Goal: Task Accomplishment & Management: Use online tool/utility

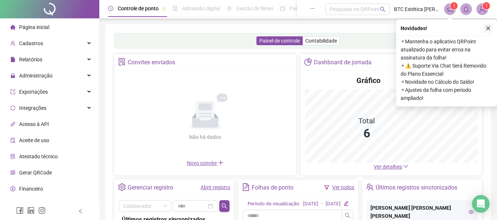
click at [489, 27] on icon "close" at bounding box center [488, 28] width 5 height 5
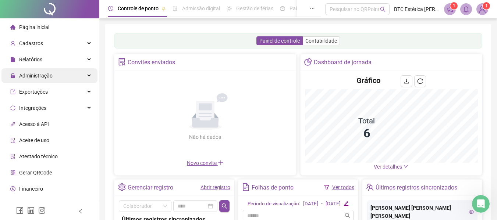
click at [50, 73] on span "Administração" at bounding box center [35, 76] width 33 height 6
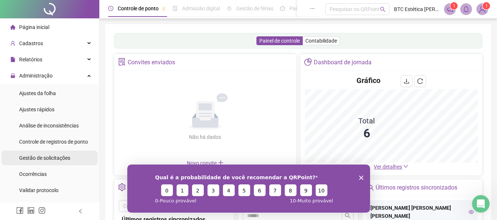
click at [47, 159] on span "Gestão de solicitações" at bounding box center [44, 158] width 51 height 6
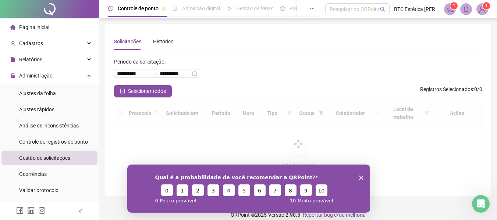
click at [361, 177] on polygon "Encerrar pesquisa" at bounding box center [361, 177] width 4 height 4
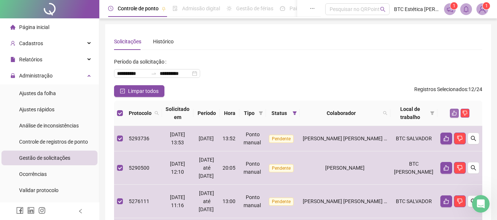
click at [454, 114] on icon "like" at bounding box center [454, 113] width 5 height 5
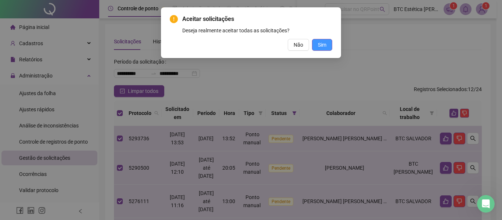
click at [321, 44] on span "Sim" at bounding box center [322, 45] width 8 height 8
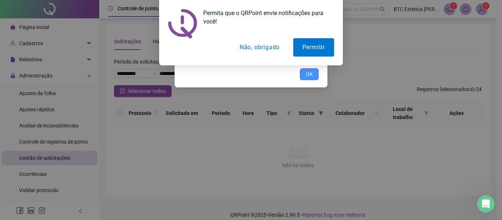
click at [316, 72] on button "OK" at bounding box center [309, 74] width 19 height 12
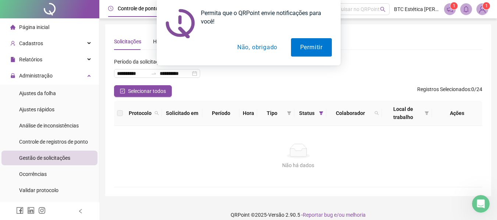
click at [257, 46] on button "Não, obrigado" at bounding box center [257, 47] width 58 height 18
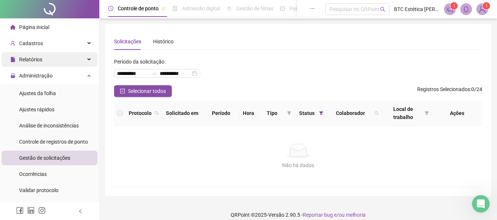
click at [49, 61] on div "Relatórios" at bounding box center [49, 59] width 96 height 15
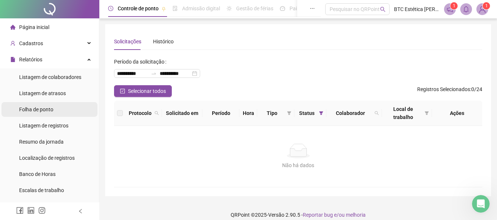
click at [38, 109] on span "Folha de ponto" at bounding box center [36, 110] width 34 height 6
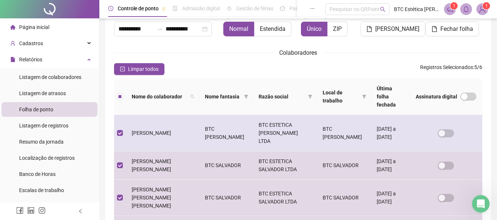
scroll to position [40, 0]
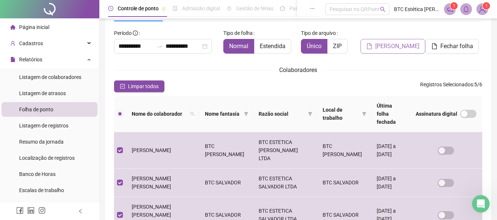
click at [390, 47] on span "[PERSON_NAME]" at bounding box center [397, 46] width 44 height 9
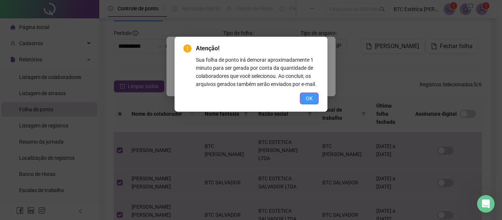
click at [309, 97] on span "OK" at bounding box center [309, 99] width 7 height 8
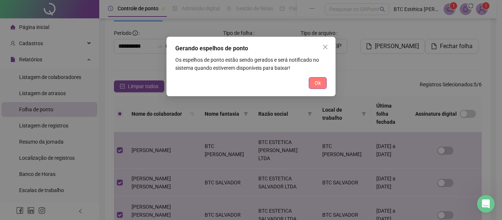
click at [315, 83] on span "Ok" at bounding box center [318, 83] width 6 height 8
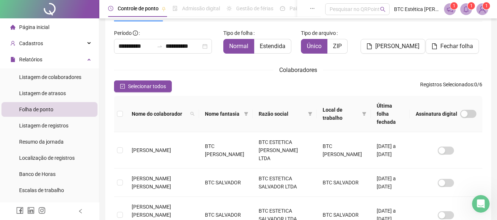
click at [470, 9] on span "1" at bounding box center [471, 5] width 3 height 7
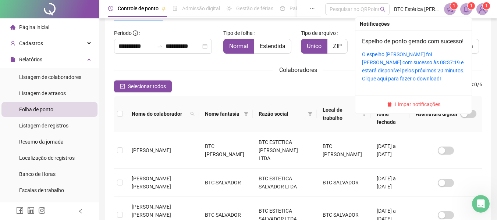
click at [394, 67] on div "O espelho [PERSON_NAME] foi [PERSON_NAME] com sucesso às 08:37:19 e estará disp…" at bounding box center [413, 66] width 103 height 32
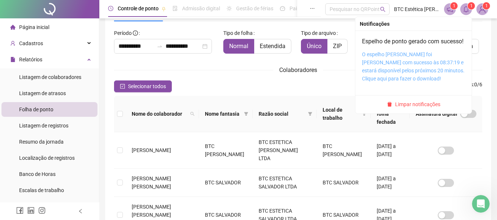
click at [396, 65] on link "O espelho [PERSON_NAME] foi [PERSON_NAME] com sucesso às 08:37:19 e estará disp…" at bounding box center [413, 66] width 103 height 30
